Goal: Check status: Check status

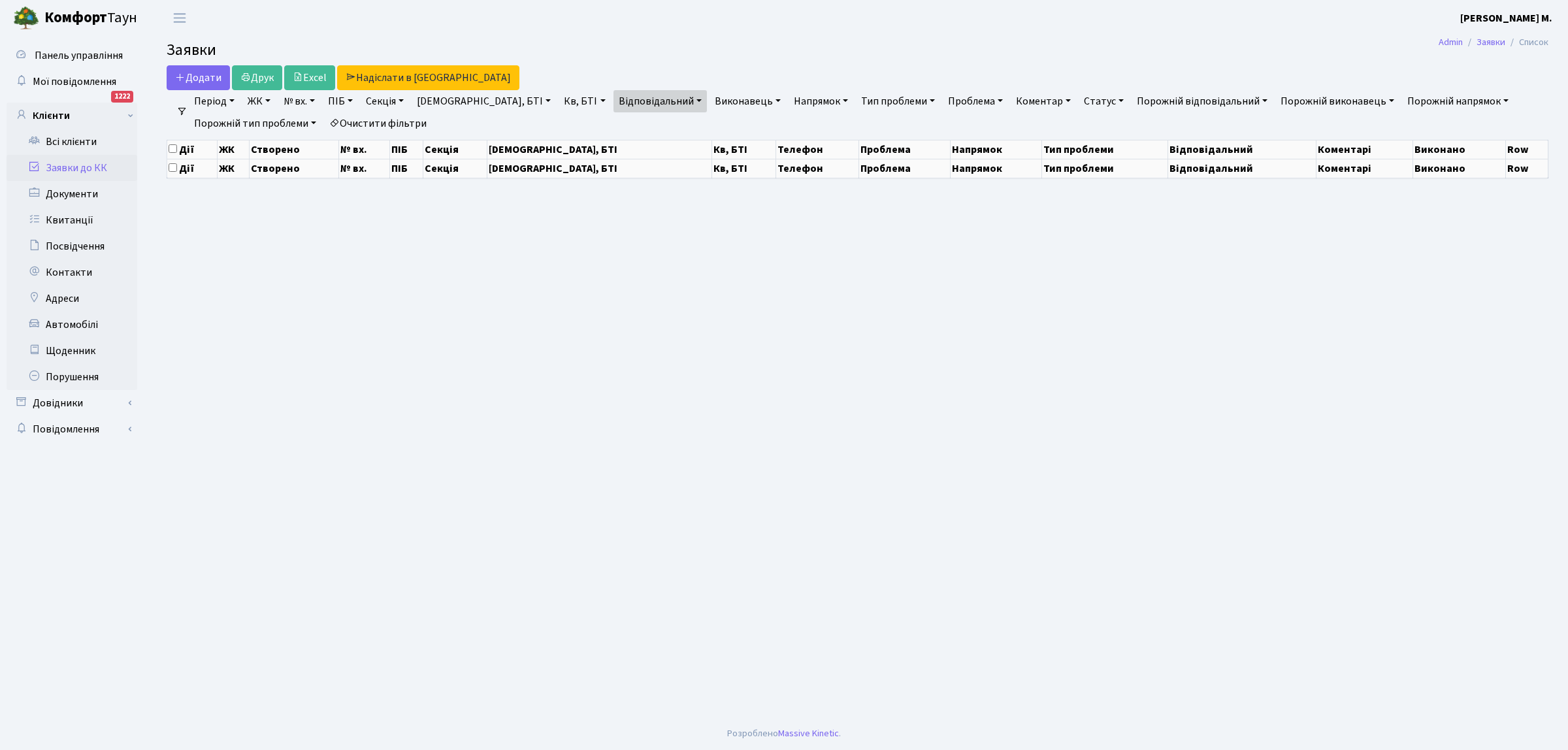
select select "25"
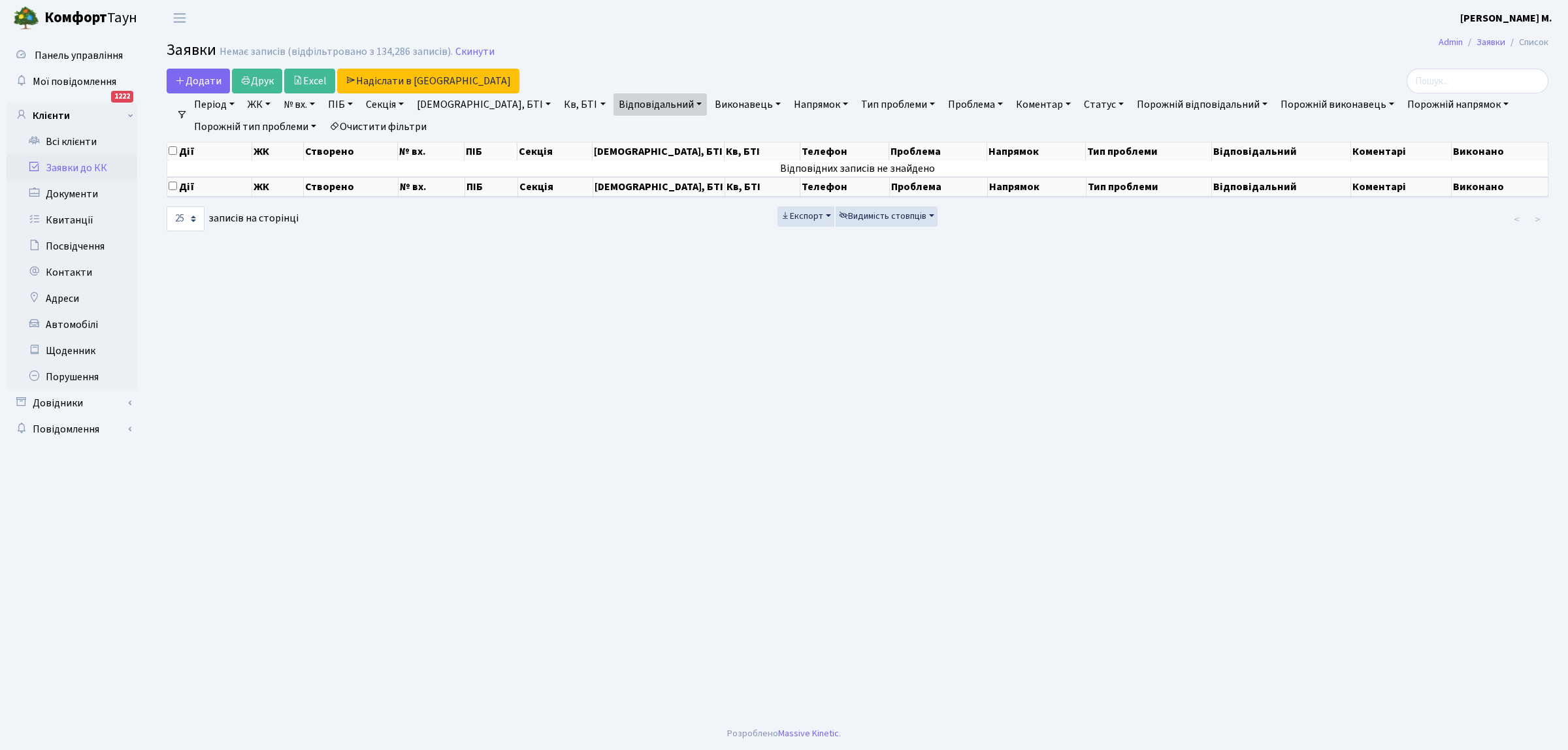
click at [102, 170] on link "Заявки до КК" at bounding box center [71, 168] width 131 height 26
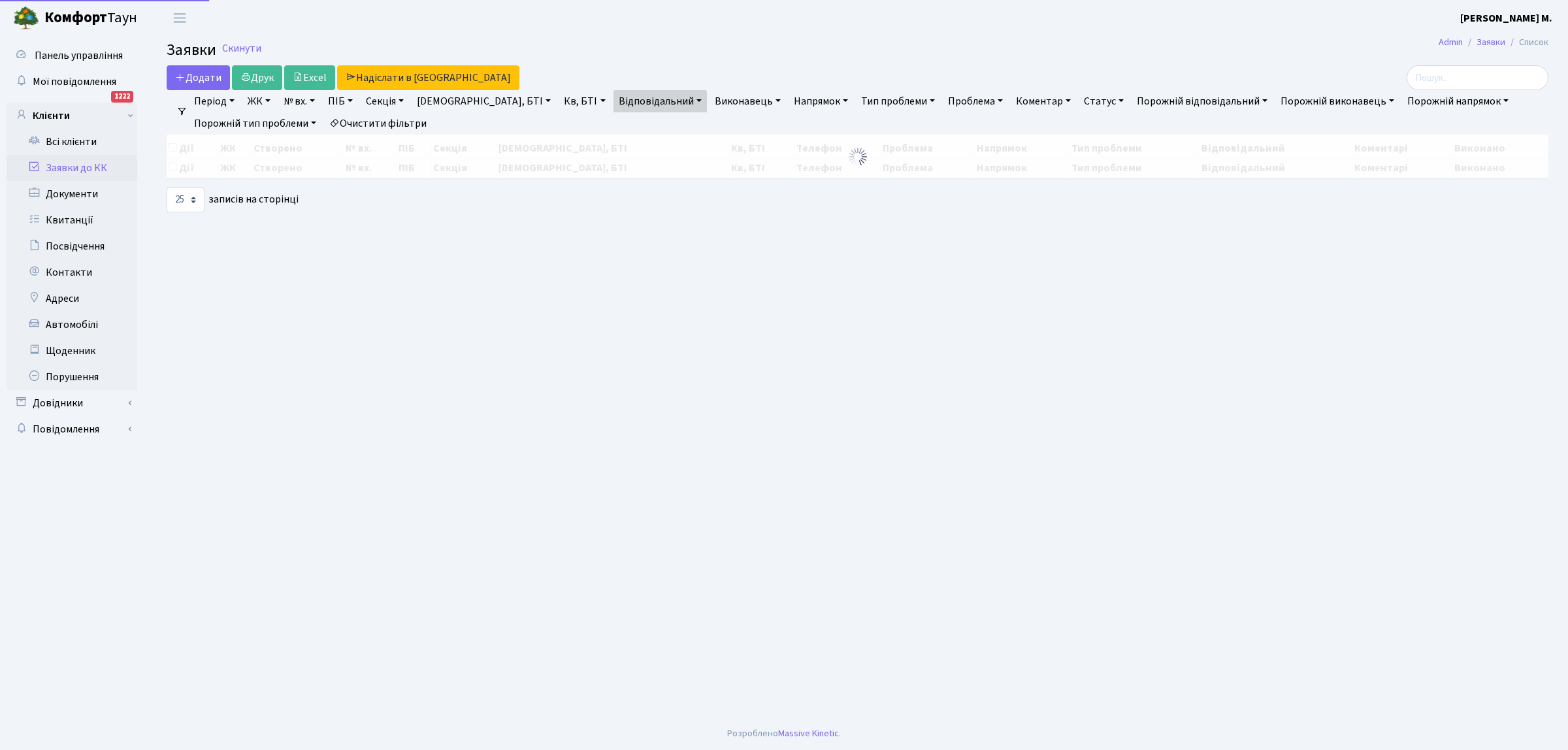
select select "25"
